Goal: Task Accomplishment & Management: Manage account settings

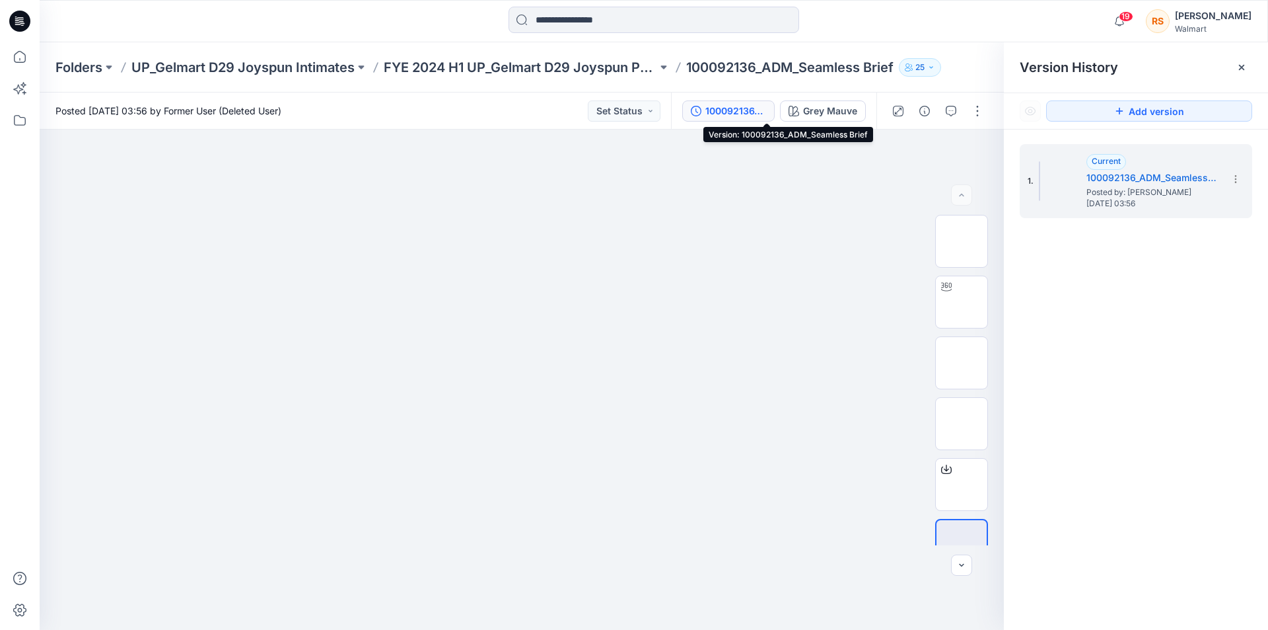
click at [1216, 15] on div "Rachel Spirgel" at bounding box center [1213, 16] width 77 height 16
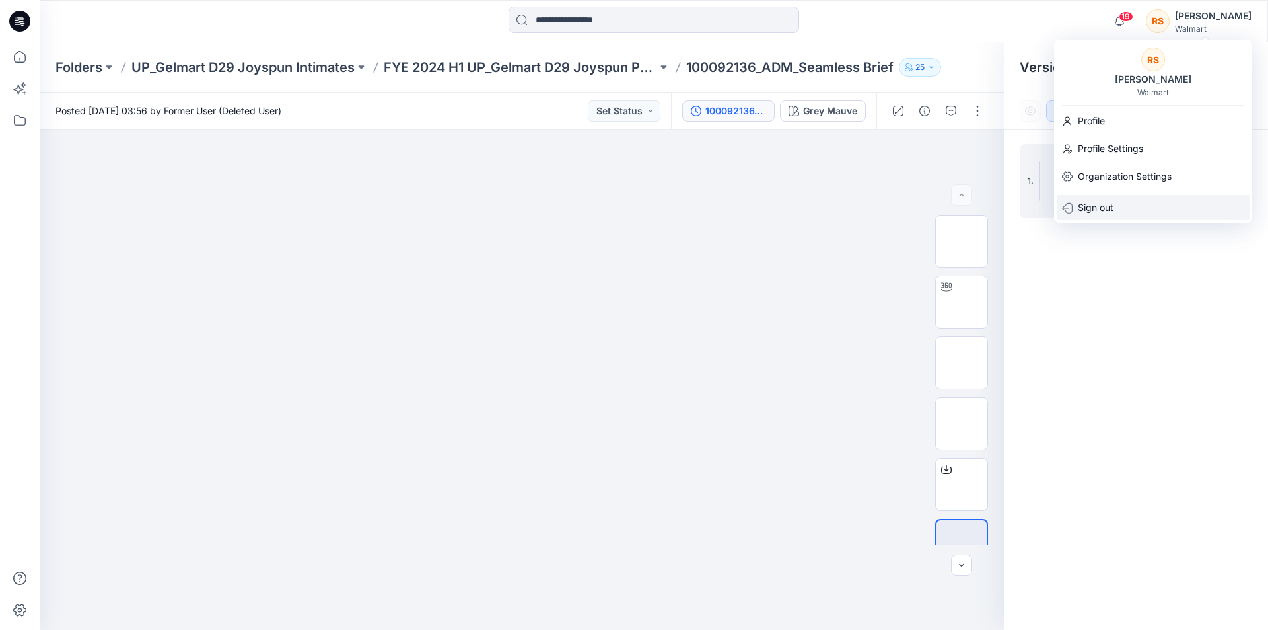
click at [1106, 209] on p "Sign out" at bounding box center [1096, 207] width 36 height 25
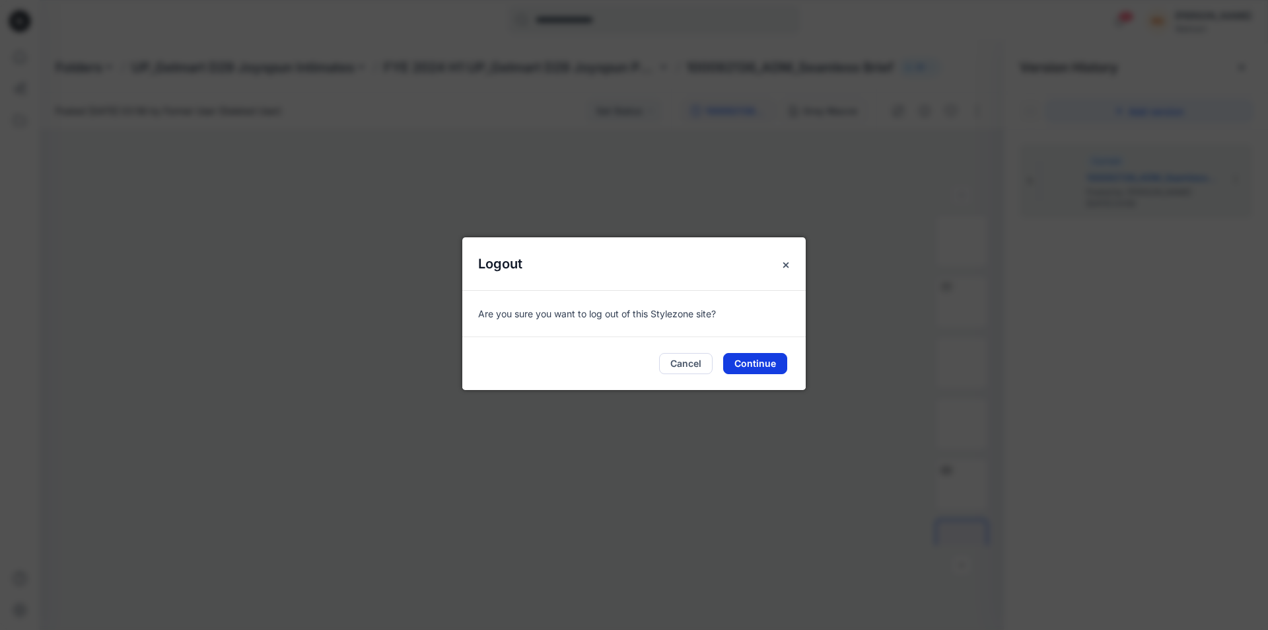
click at [766, 359] on button "Continue" at bounding box center [755, 363] width 64 height 21
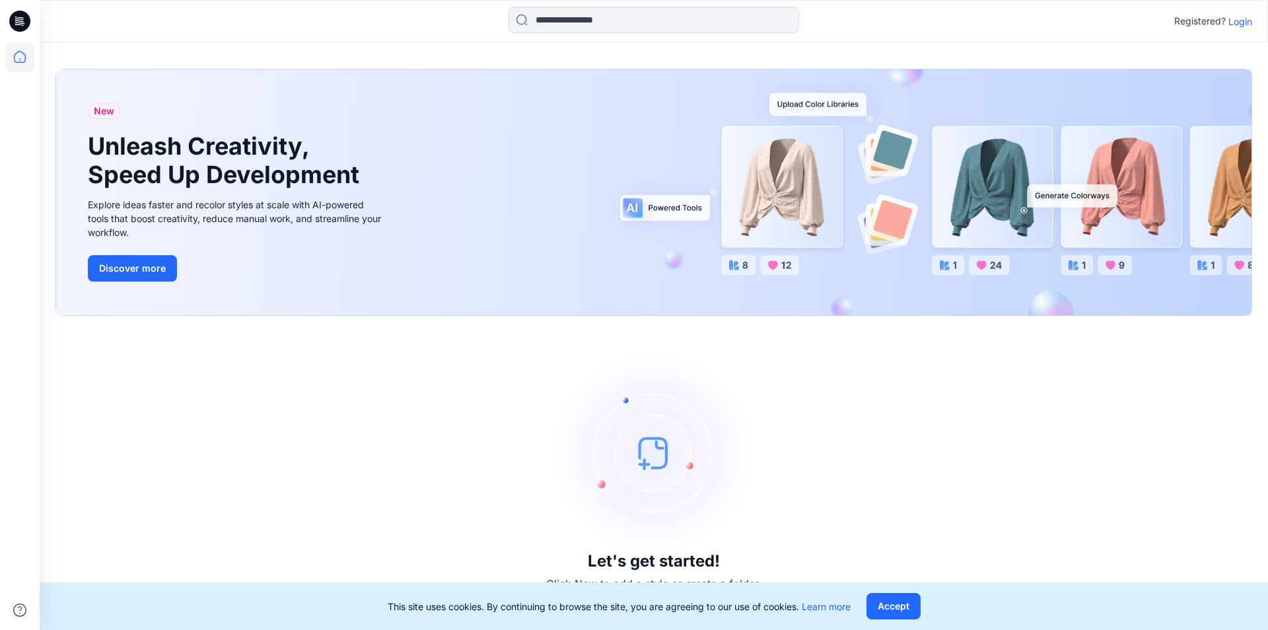
click at [1247, 23] on p "Login" at bounding box center [1241, 22] width 24 height 14
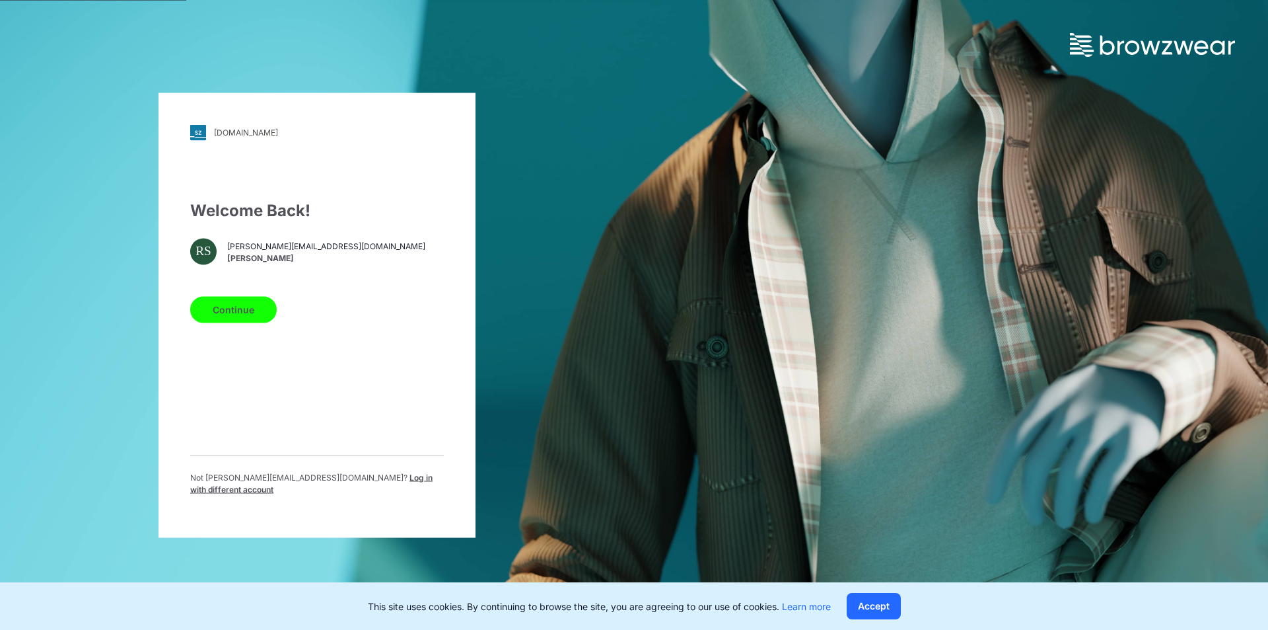
click at [337, 486] on span "Log in with different account" at bounding box center [311, 483] width 242 height 22
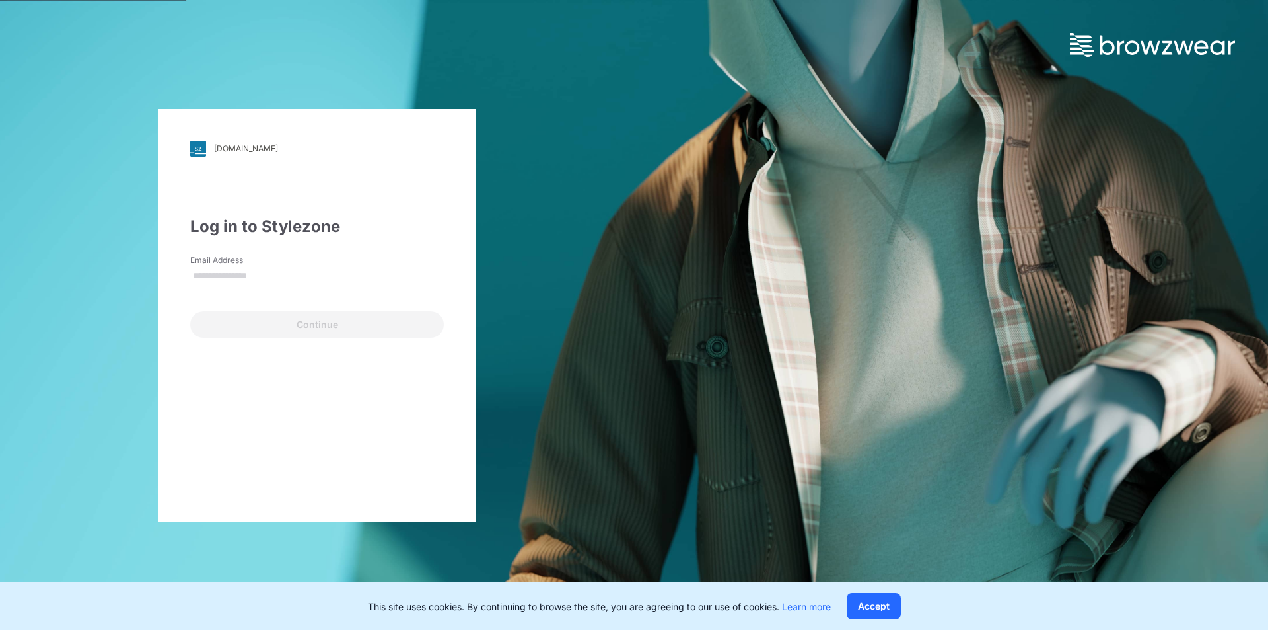
type input "**********"
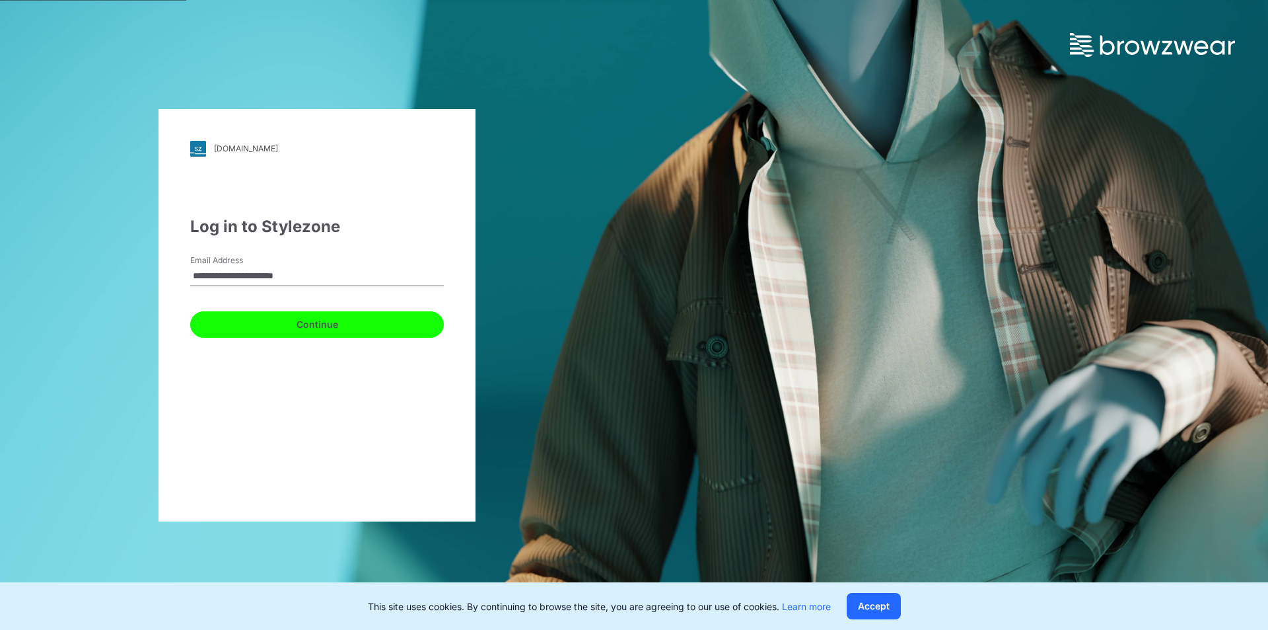
click at [310, 322] on button "Continue" at bounding box center [317, 324] width 254 height 26
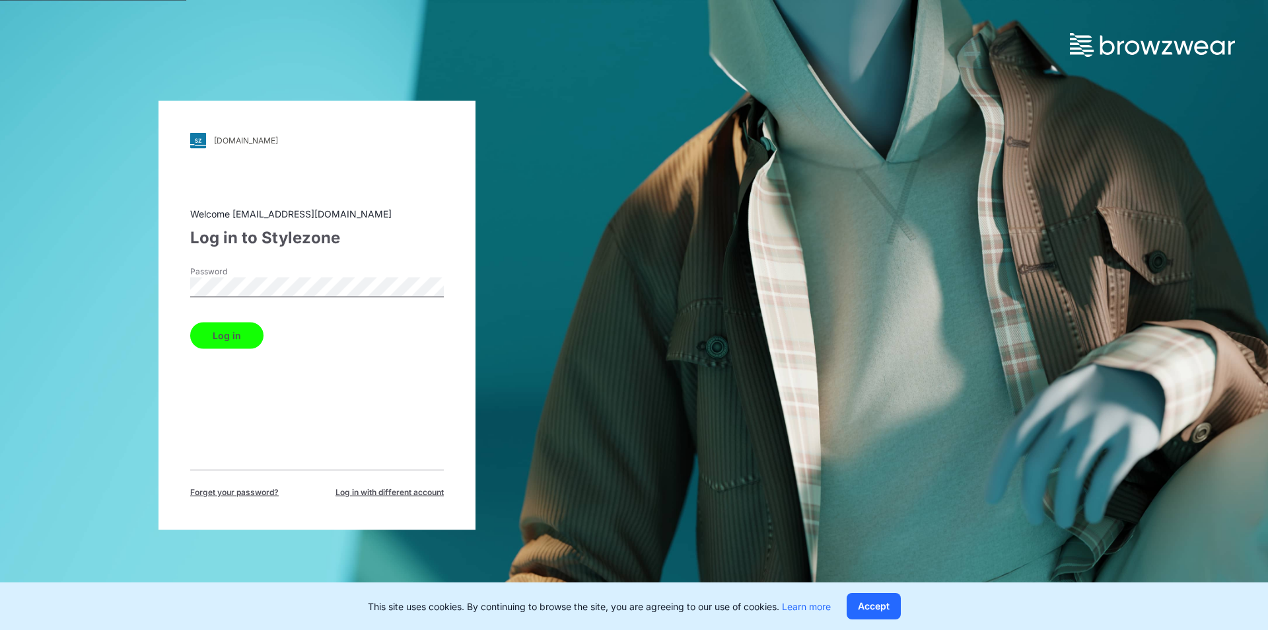
click at [255, 330] on button "Log in" at bounding box center [226, 335] width 73 height 26
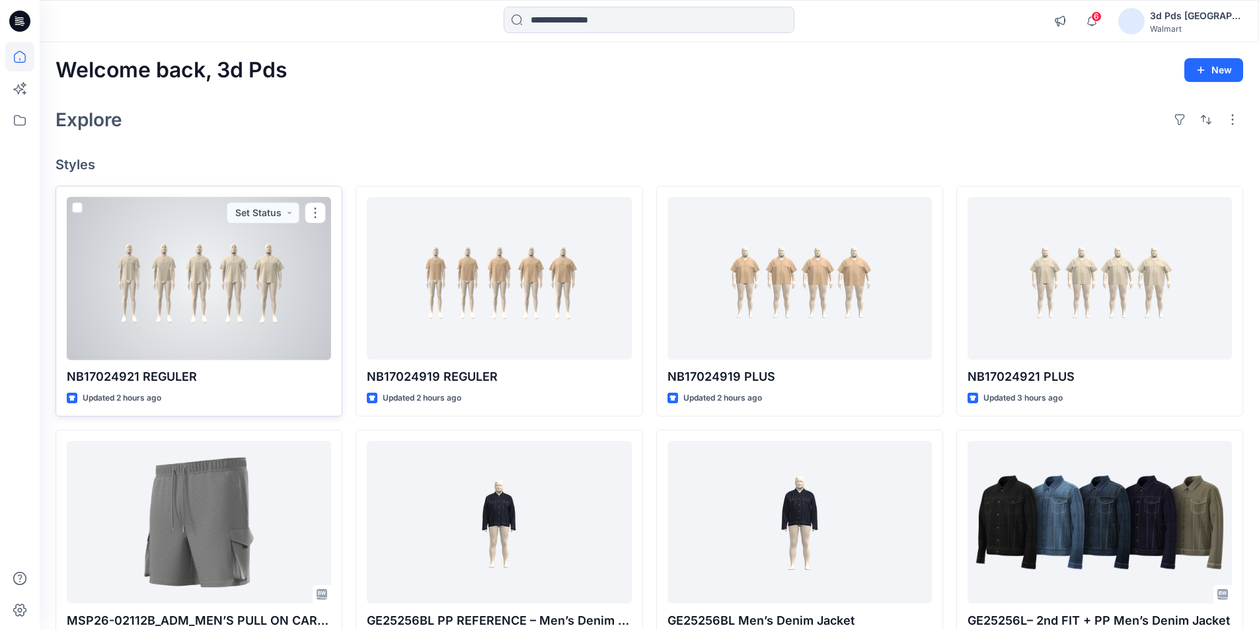
click at [246, 258] on div at bounding box center [199, 278] width 264 height 163
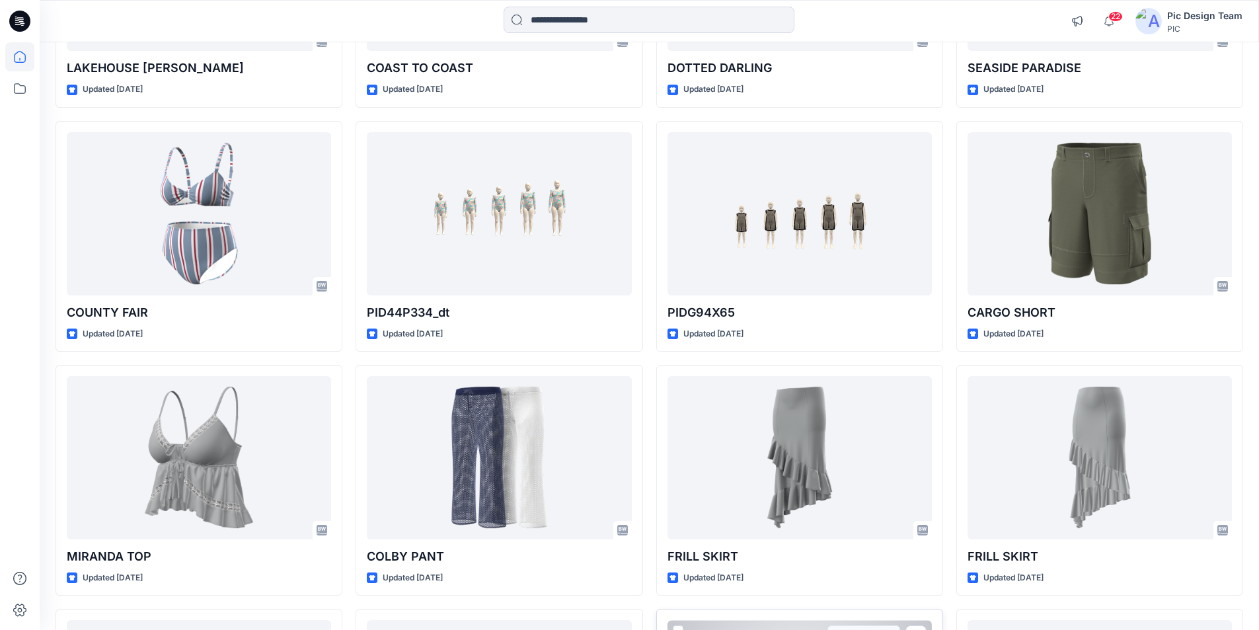
scroll to position [5792, 0]
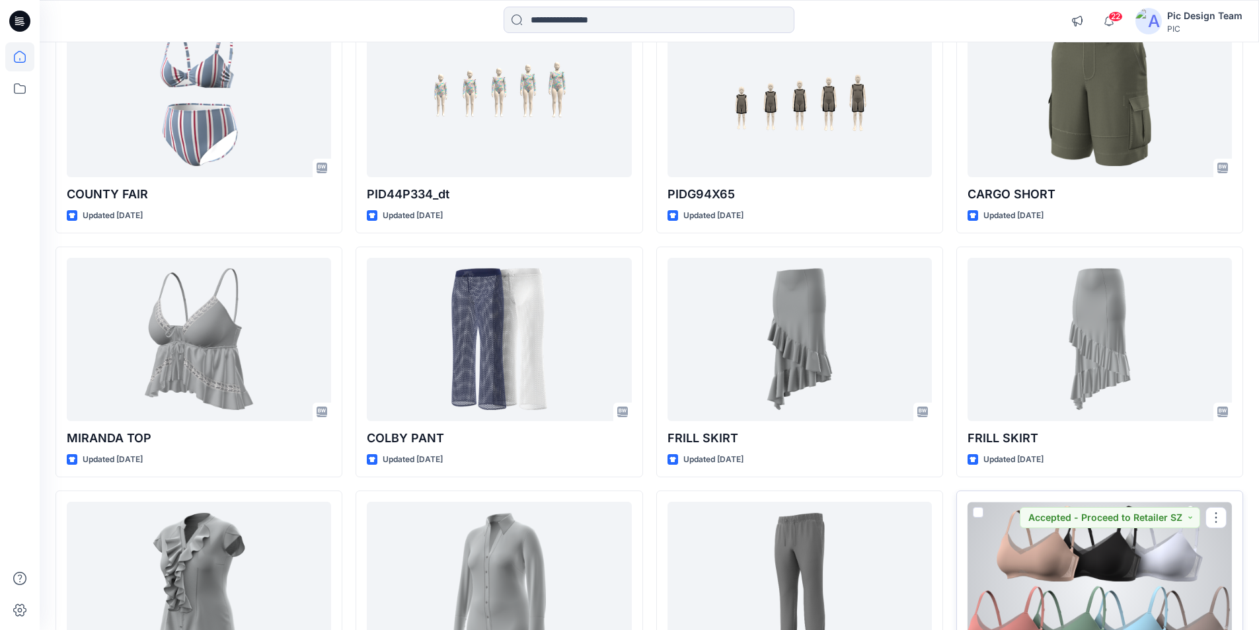
click at [1106, 501] on div at bounding box center [1099, 582] width 264 height 163
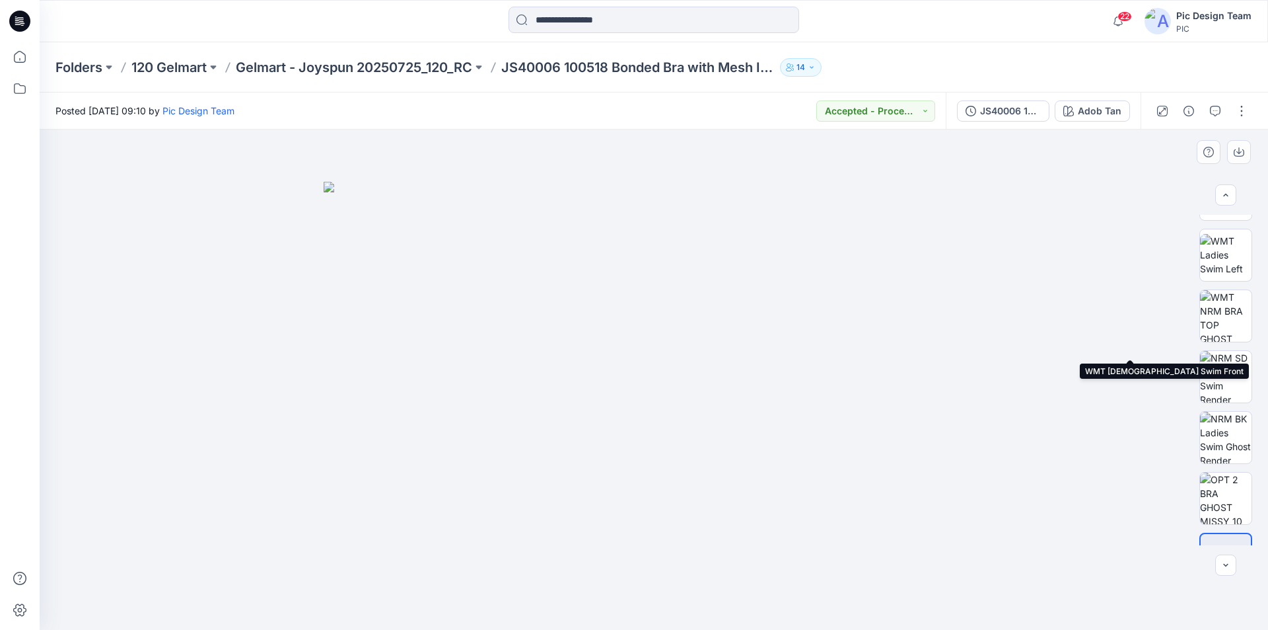
scroll to position [330, 0]
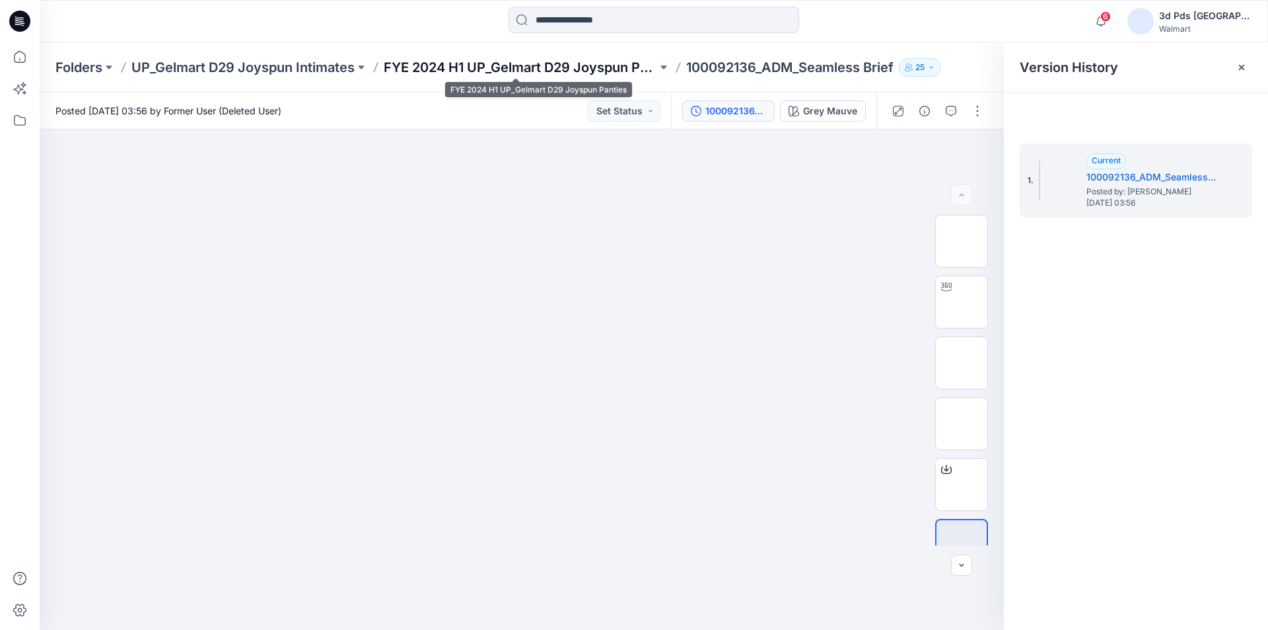
click at [519, 67] on p "FYE 2024 H1 UP_Gelmart D29 Joyspun Panties" at bounding box center [521, 67] width 274 height 18
